Goal: Task Accomplishment & Management: Use online tool/utility

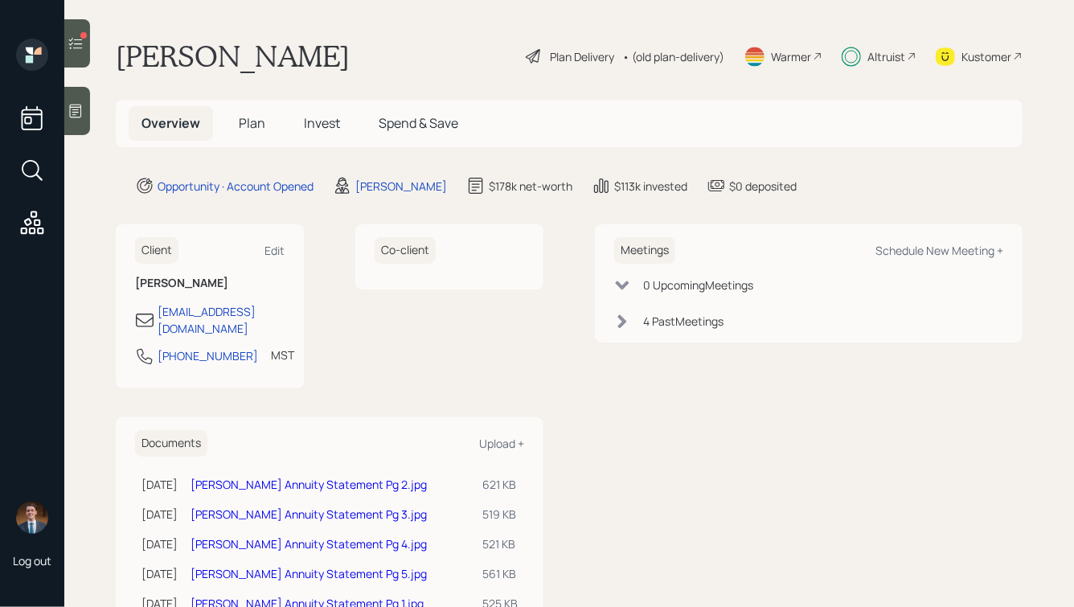
click at [80, 51] on icon at bounding box center [76, 43] width 16 height 16
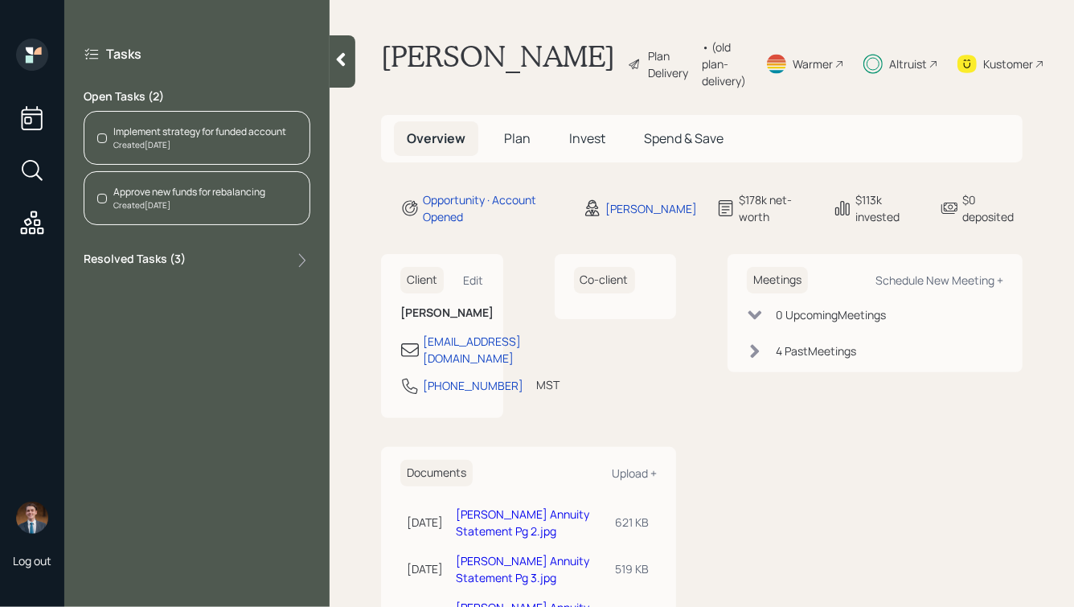
click at [170, 188] on div "Approve new funds for rebalancing" at bounding box center [189, 192] width 152 height 14
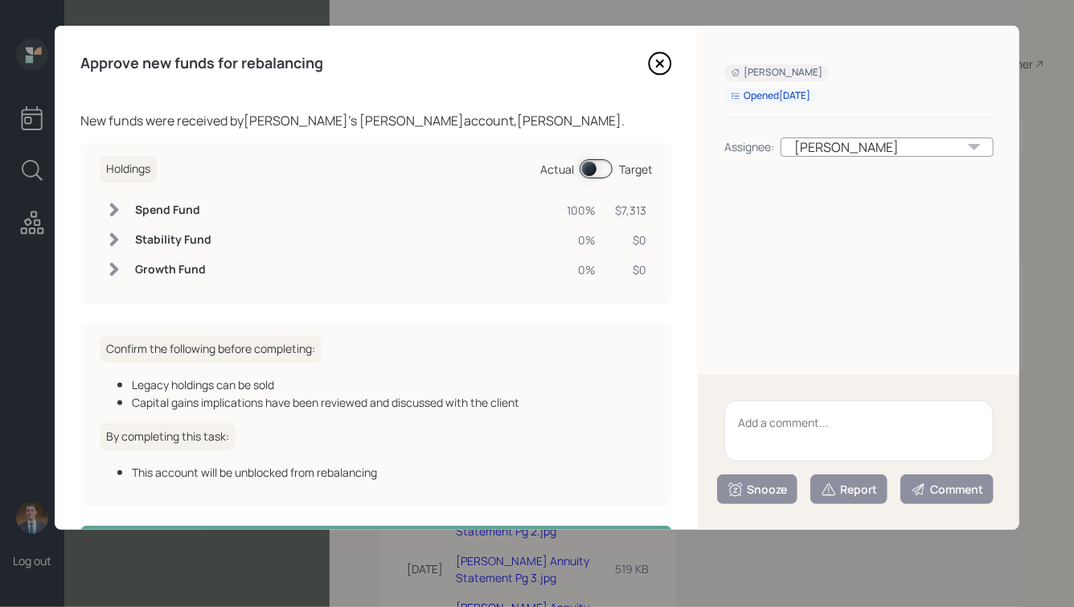
click at [657, 61] on icon at bounding box center [660, 63] width 24 height 24
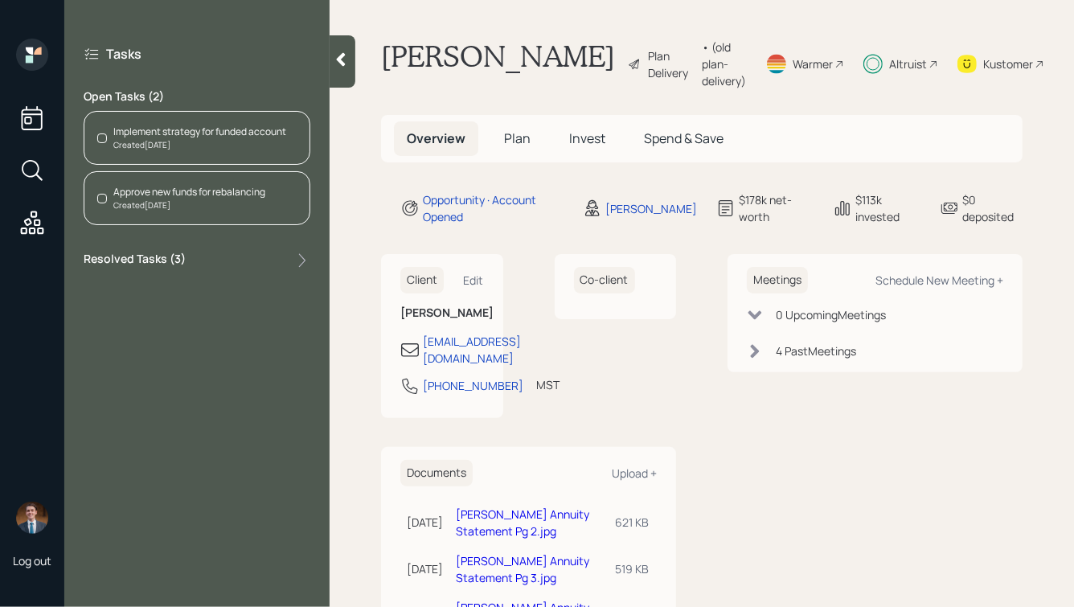
click at [348, 58] on icon at bounding box center [341, 59] width 16 height 16
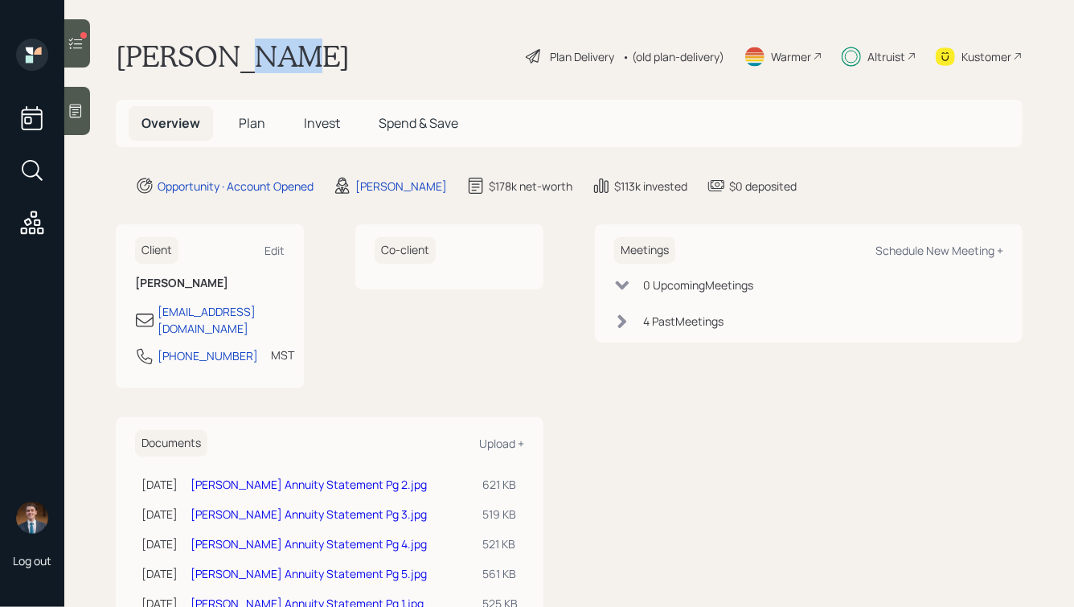
drag, startPoint x: 313, startPoint y: 70, endPoint x: 234, endPoint y: 43, distance: 83.1
click at [234, 43] on div "Julie Owens Plan Delivery • (old plan-delivery) Warmer Altruist Kustomer" at bounding box center [569, 56] width 907 height 35
click at [234, 43] on h1 "Julie Owens" at bounding box center [233, 56] width 234 height 35
